Goal: Task Accomplishment & Management: Use online tool/utility

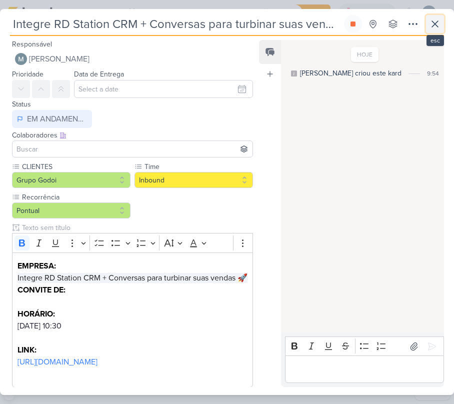
click at [435, 25] on icon at bounding box center [435, 24] width 12 height 12
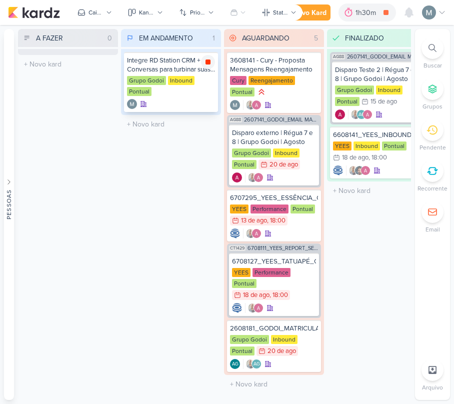
click at [212, 59] on div at bounding box center [208, 62] width 14 height 14
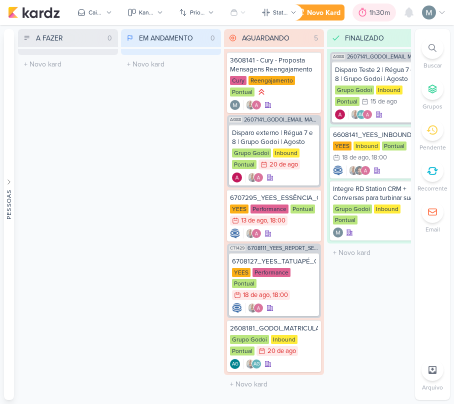
click at [361, 12] on icon at bounding box center [362, 12] width 10 height 10
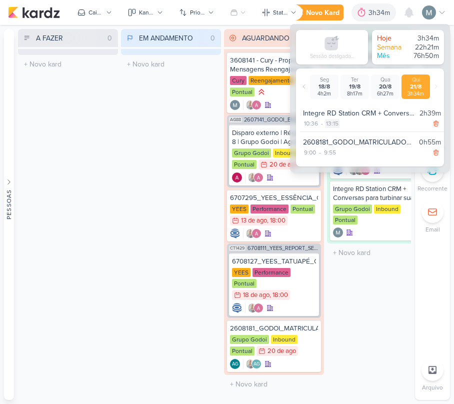
click at [334, 122] on div "13:15" at bounding box center [332, 123] width 14 height 9
select select "13"
select select "15"
click at [333, 140] on select "00 01 02 03 04 05 06 07 08 09 10 11 12 13 14 15 16 17 18 19 20 21 22 23" at bounding box center [332, 136] width 14 height 12
select select "11"
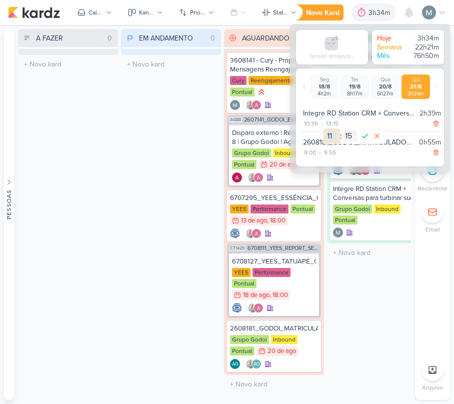
click at [325, 130] on select "00 01 02 03 04 05 06 07 08 09 10 11 12 13 14 15 16 17 18 19 20 21 22 23" at bounding box center [332, 136] width 14 height 12
click at [351, 136] on select "00 01 02 03 04 05 06 07 08 09 10 11 12 13 14 15 16 17 18 19 20 21 22 23 24 25 2…" at bounding box center [350, 136] width 14 height 12
select select "20"
click at [343, 130] on select "00 01 02 03 04 05 06 07 08 09 10 11 12 13 14 15 16 17 18 19 20 21 22 23 24 25 2…" at bounding box center [350, 136] width 14 height 12
click at [364, 131] on icon at bounding box center [365, 136] width 12 height 12
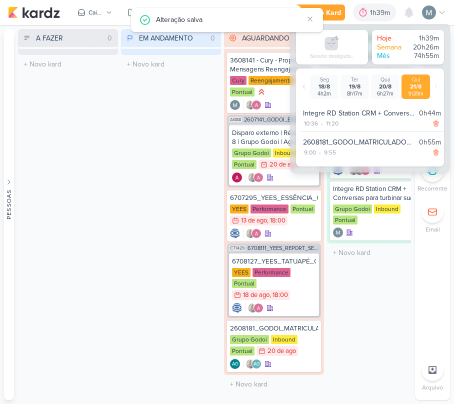
click at [364, 284] on div "FINALIZADO 3 Mover Para Esquerda Mover Para Direita [GEOGRAPHIC_DATA] AG88 2607…" at bounding box center [377, 214] width 100 height 371
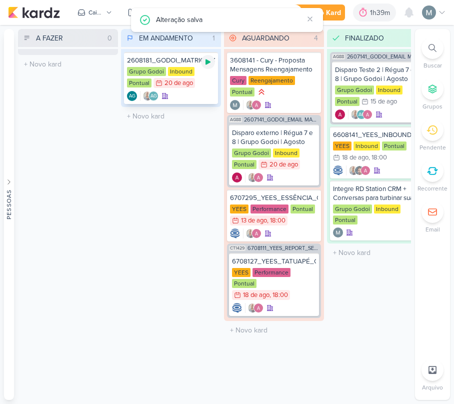
click at [202, 64] on div at bounding box center [208, 62] width 14 height 14
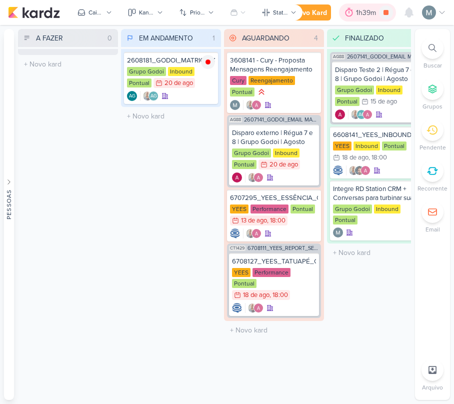
click at [366, 13] on div "1h39m" at bounding box center [367, 12] width 23 height 10
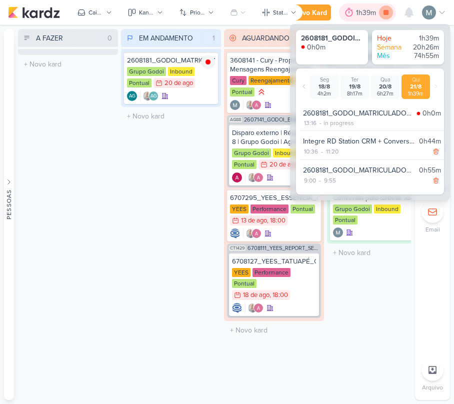
click at [389, 13] on icon at bounding box center [386, 12] width 14 height 14
click at [241, 160] on div "Pontual" at bounding box center [244, 164] width 24 height 9
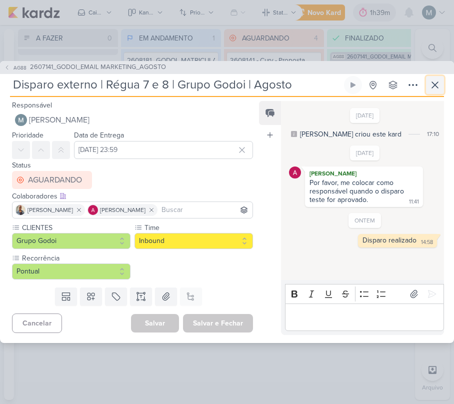
click at [432, 80] on icon at bounding box center [435, 85] width 12 height 12
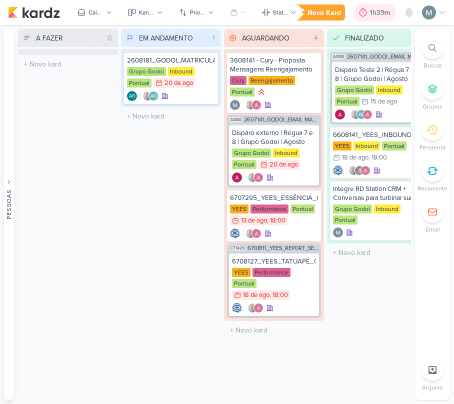
click at [359, 11] on icon at bounding box center [363, 12] width 10 height 10
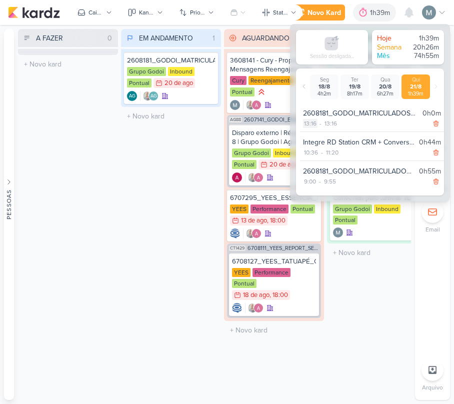
click at [309, 127] on div "13:16" at bounding box center [310, 123] width 14 height 9
select select "13"
select select "16"
click at [309, 135] on select "00 01 02 03 04 05 06 07 08 09 10 11 12 13 14 15 16 17 18 19 20 21 22 23" at bounding box center [310, 136] width 14 height 12
select select "11"
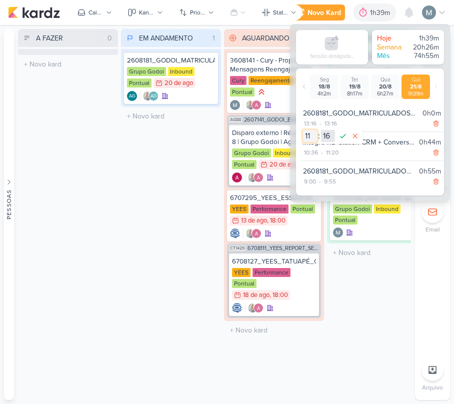
click at [303, 130] on select "00 01 02 03 04 05 06 07 08 09 10 11 12 13 14 15 16 17 18 19 20 21 22 23" at bounding box center [310, 136] width 14 height 12
click at [326, 133] on select "00 01 02 03 04 05 06 07 08 09 10 11 12 13 14 15 16 17 18 19 20 21 22 23 24 25 2…" at bounding box center [328, 136] width 14 height 12
select select "21"
click at [321, 130] on select "00 01 02 03 04 05 06 07 08 09 10 11 12 13 14 15 16 17 18 19 20 21 22 23 24 25 2…" at bounding box center [328, 136] width 14 height 12
click at [343, 135] on icon at bounding box center [343, 136] width 12 height 12
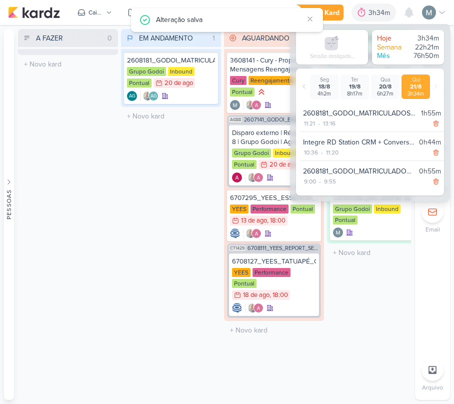
click at [154, 216] on div "EM ANDAMENTO 1 Mover Para Esquerda Mover Para Direita [GEOGRAPHIC_DATA] 2608181…" at bounding box center [171, 214] width 100 height 371
